Goal: Information Seeking & Learning: Learn about a topic

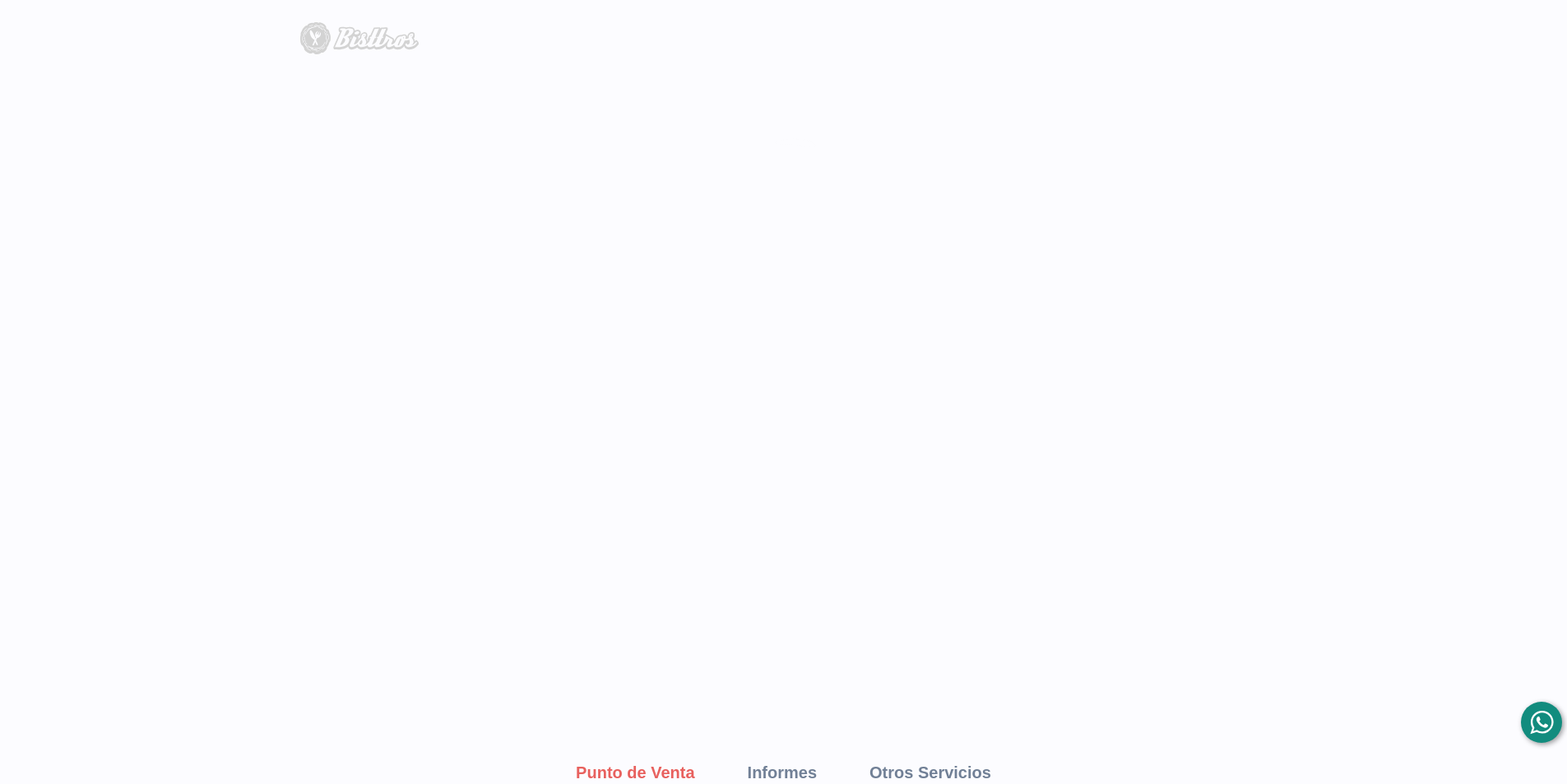
click at [751, 717] on div at bounding box center [1541, 721] width 41 height 41
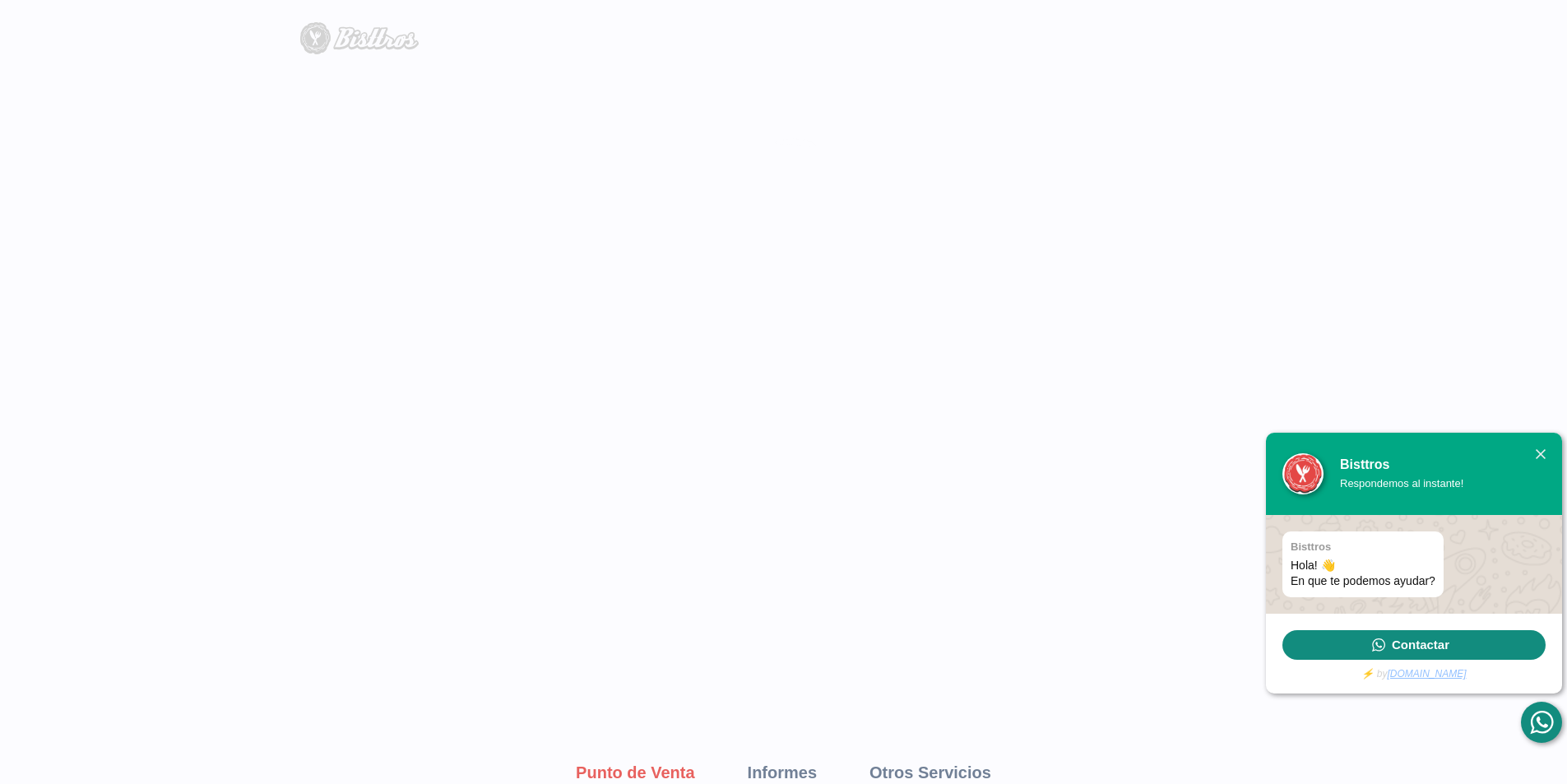
click at [751, 644] on span "Contactar" at bounding box center [1420, 644] width 57 height 16
click at [751, 456] on div at bounding box center [1540, 454] width 10 height 10
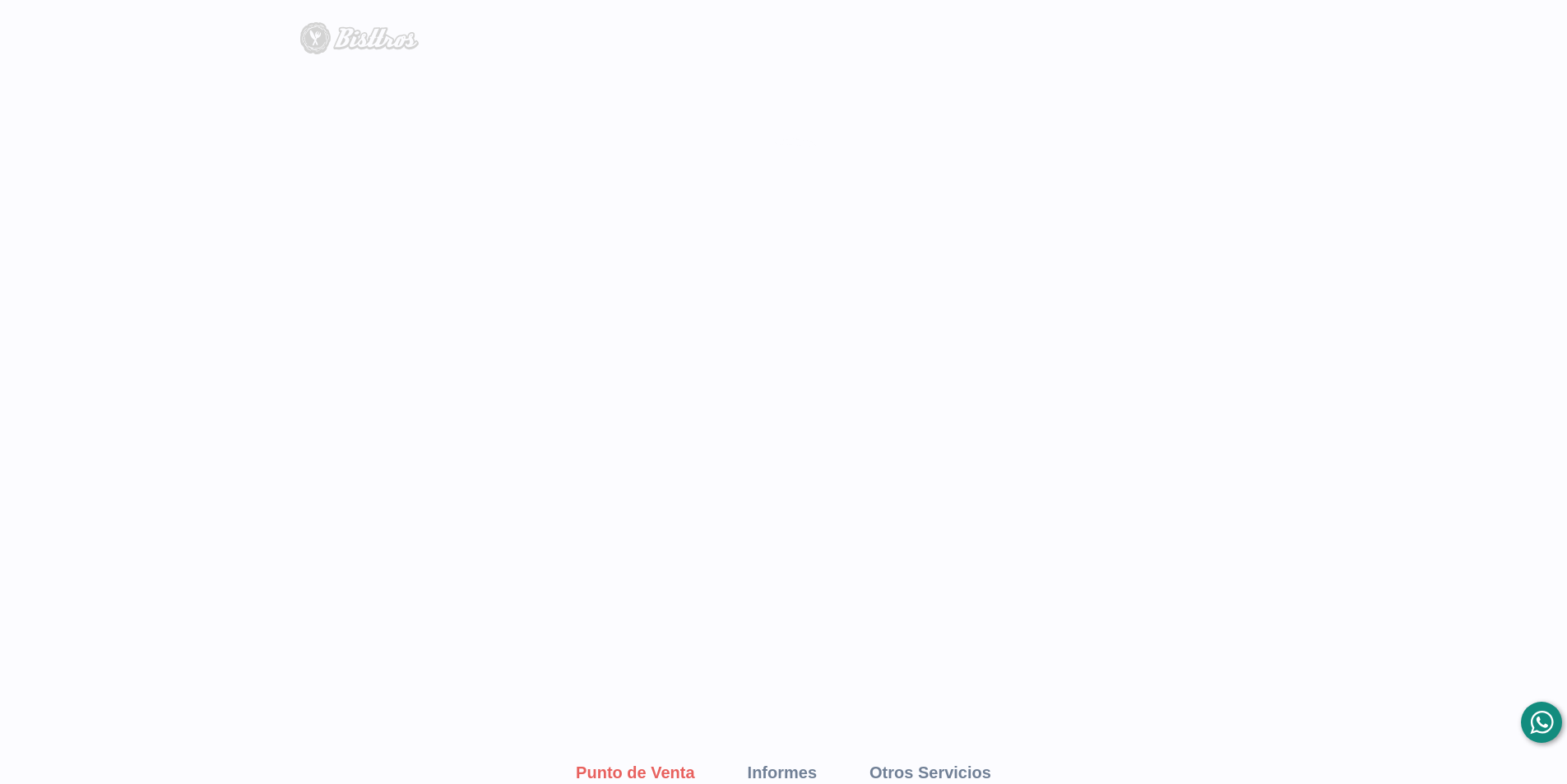
click at [402, 60] on div "Soluciones Sistema POS Página Web Menú Digital Call Center Kitchen Display Syst…" at bounding box center [784, 38] width 967 height 50
click at [345, 35] on img at bounding box center [359, 38] width 118 height 32
click at [650, 773] on li "Punto de Venta" at bounding box center [635, 780] width 171 height 46
